Goal: Task Accomplishment & Management: Manage account settings

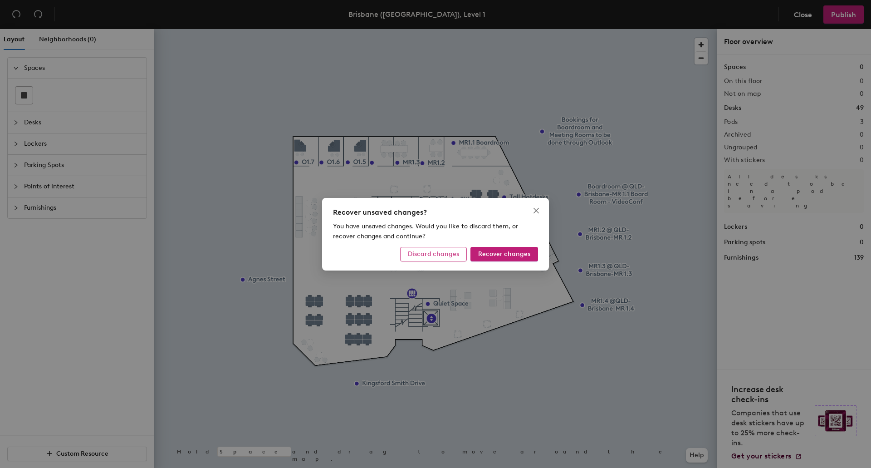
click at [437, 253] on span "Discard changes" at bounding box center [433, 254] width 51 height 8
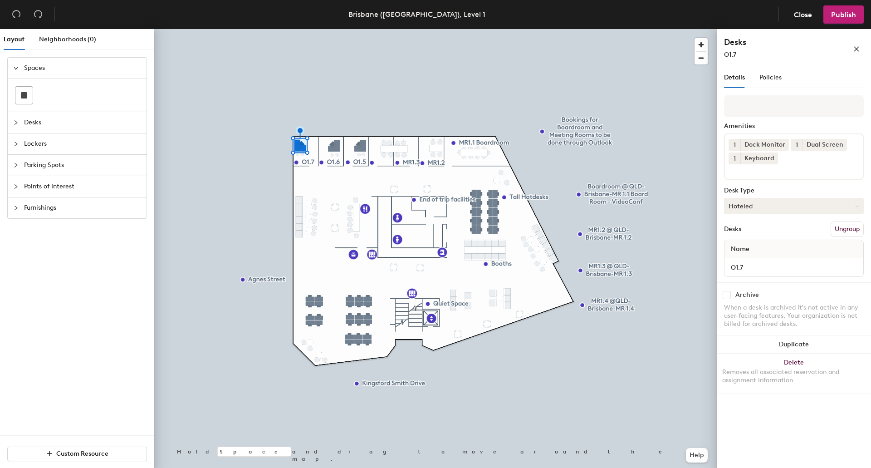
click at [858, 201] on button "Hoteled" at bounding box center [794, 206] width 140 height 16
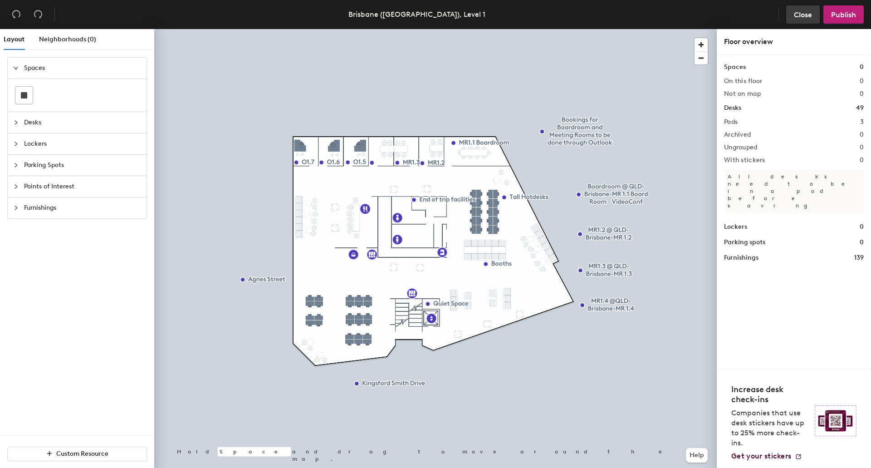
click at [802, 20] on button "Close" at bounding box center [804, 14] width 34 height 18
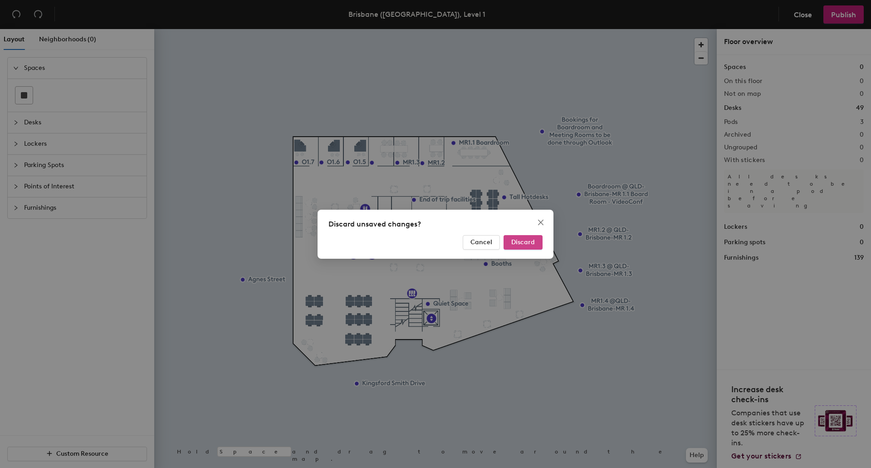
click at [526, 246] on button "Discard" at bounding box center [523, 242] width 39 height 15
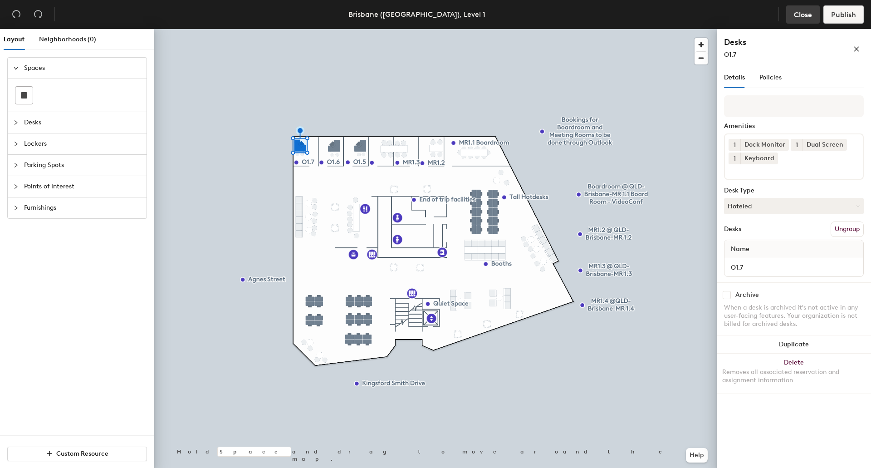
click at [802, 15] on span "Close" at bounding box center [803, 14] width 18 height 9
click at [29, 128] on span "Desks" at bounding box center [82, 122] width 117 height 21
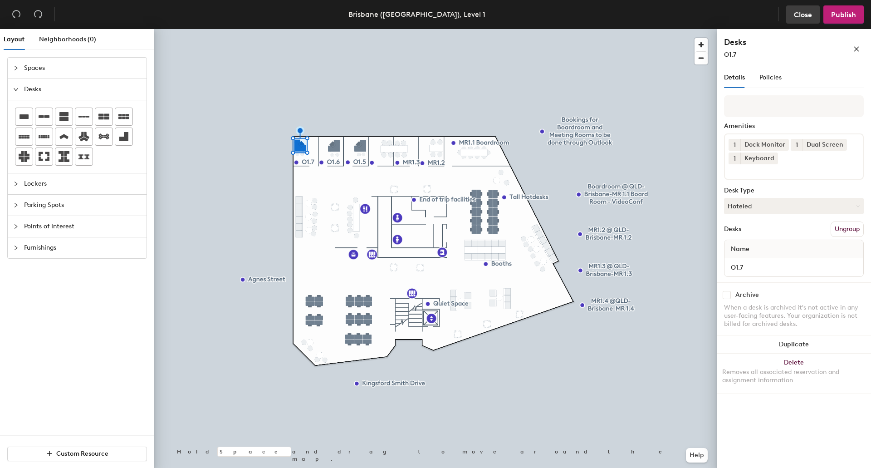
click at [800, 15] on span "Close" at bounding box center [803, 14] width 18 height 9
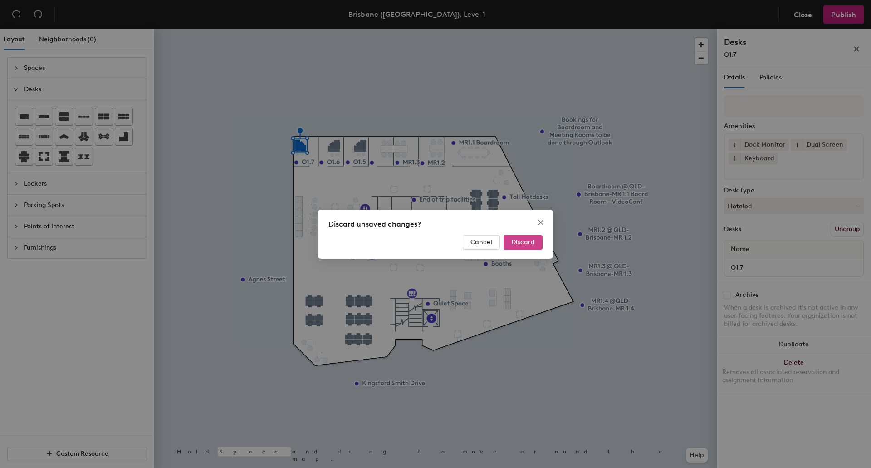
click at [530, 239] on span "Discard" at bounding box center [523, 242] width 24 height 8
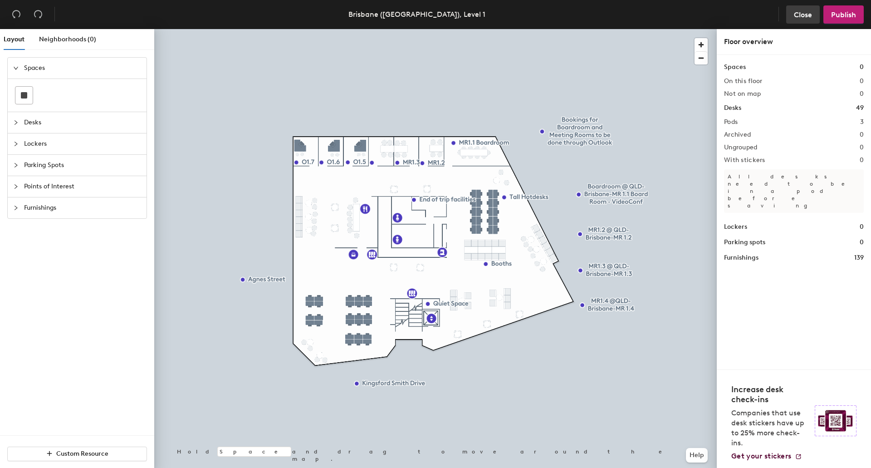
click at [804, 15] on span "Close" at bounding box center [803, 14] width 18 height 9
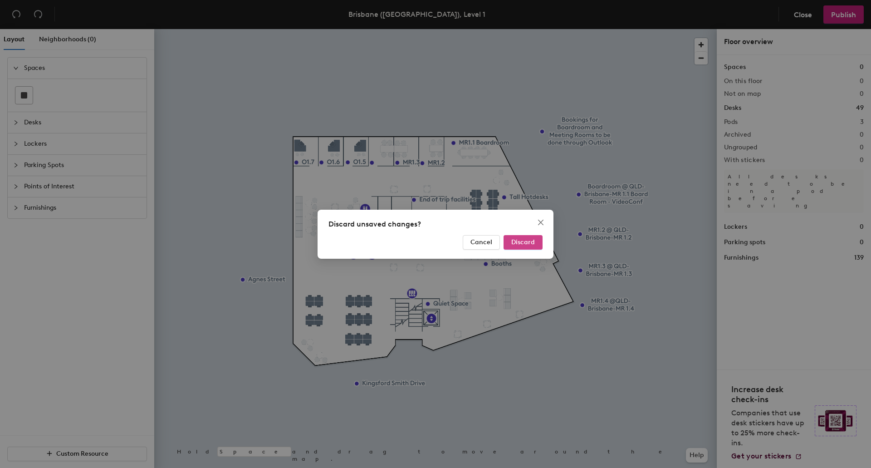
click at [526, 235] on button "Discard" at bounding box center [523, 242] width 39 height 15
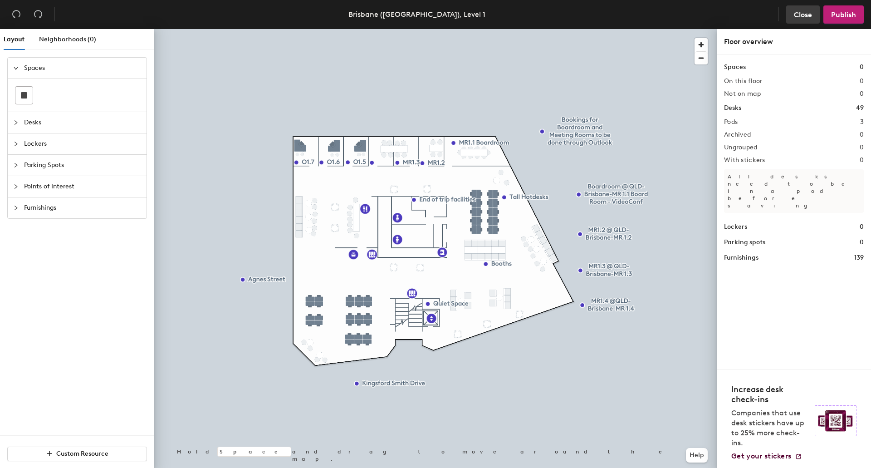
click at [797, 20] on button "Close" at bounding box center [804, 14] width 34 height 18
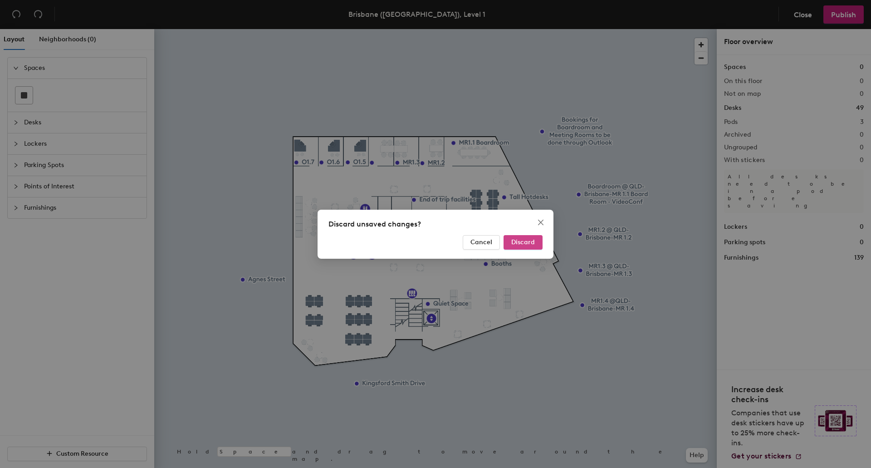
click at [528, 240] on span "Discard" at bounding box center [523, 242] width 24 height 8
